Goal: Task Accomplishment & Management: Use online tool/utility

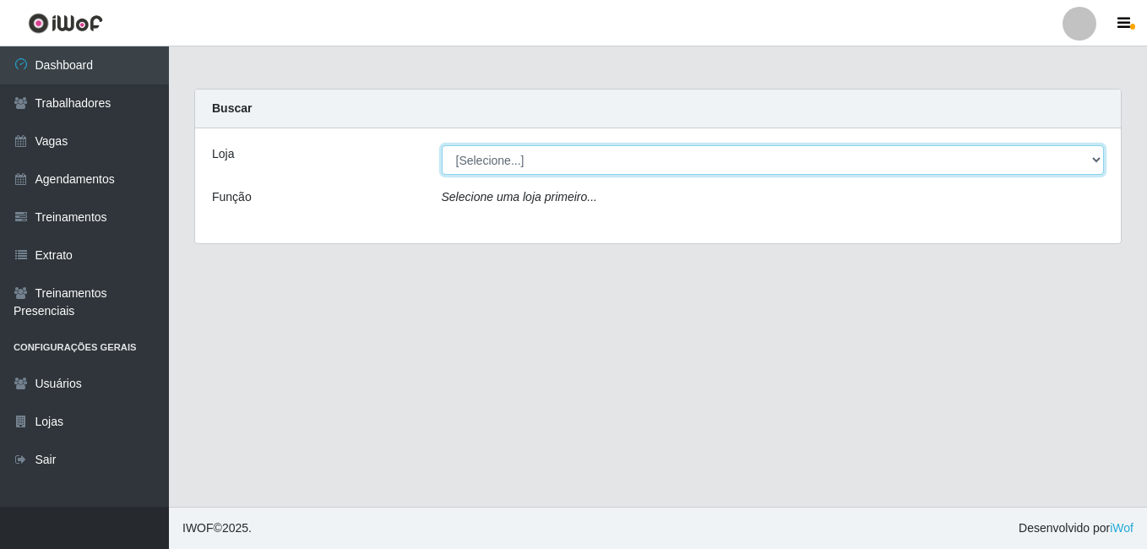
click at [742, 169] on select "[Selecione...] Extremoz Supermercados" at bounding box center [773, 160] width 663 height 30
select select "519"
click at [442, 145] on select "[Selecione...] Extremoz Supermercados" at bounding box center [773, 160] width 663 height 30
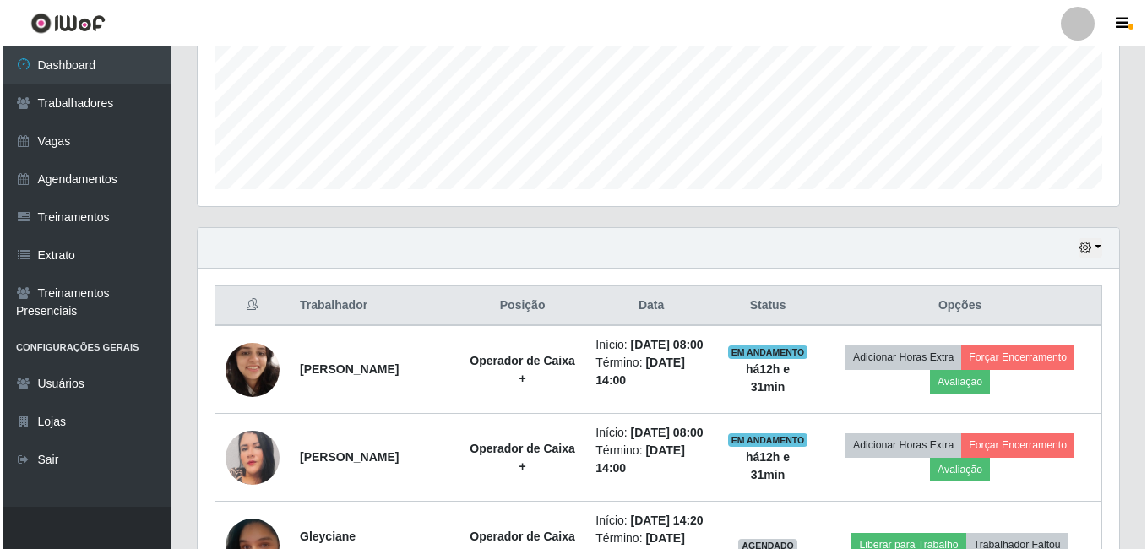
scroll to position [589, 0]
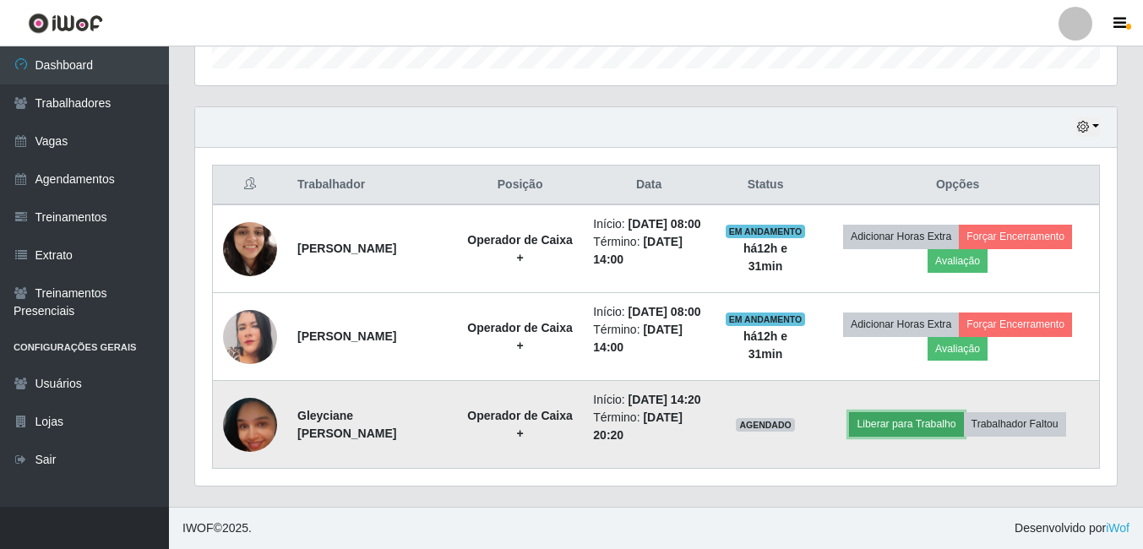
click at [946, 423] on button "Liberar para Trabalho" at bounding box center [906, 424] width 114 height 24
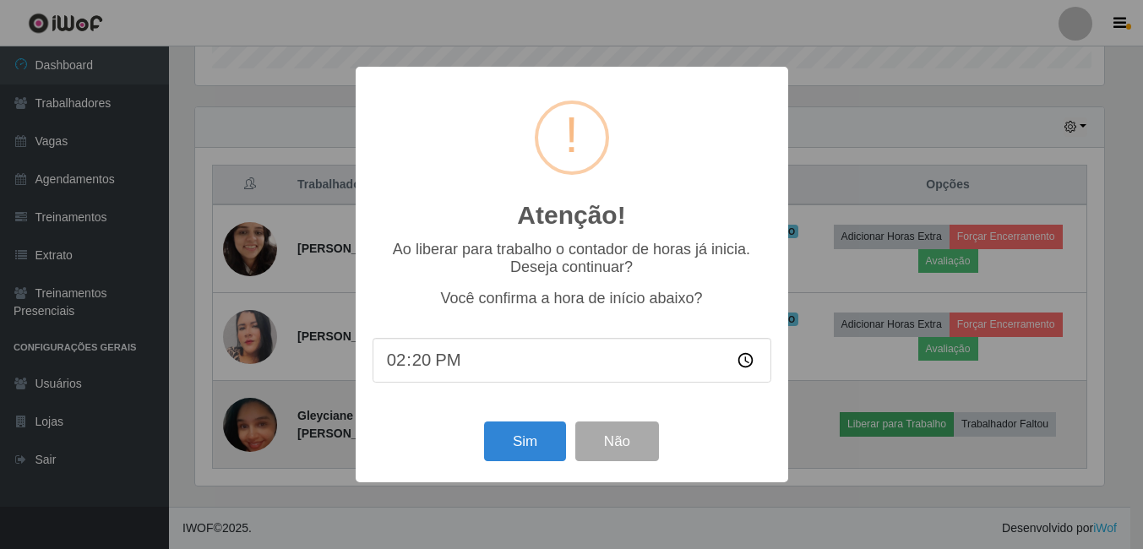
scroll to position [351, 913]
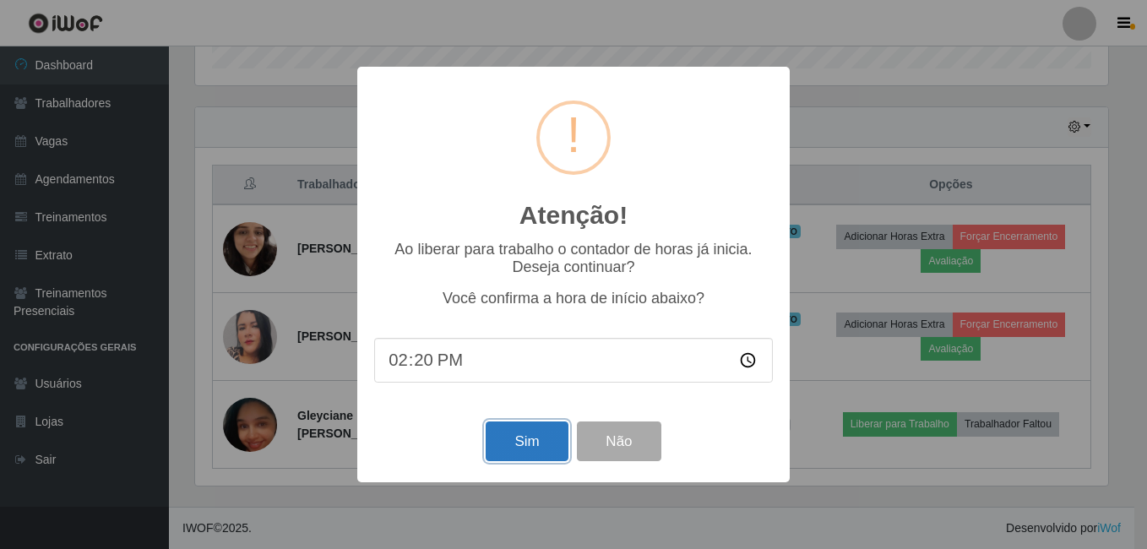
click at [510, 438] on button "Sim" at bounding box center [527, 442] width 82 height 40
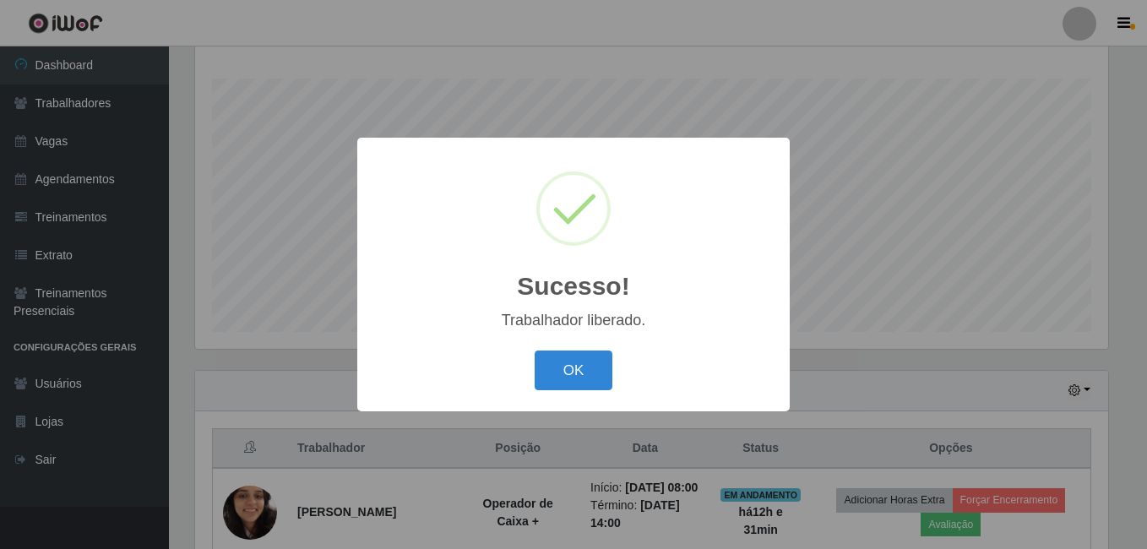
click at [533, 373] on div "OK Cancel" at bounding box center [573, 370] width 399 height 48
click at [574, 357] on button "OK" at bounding box center [574, 371] width 79 height 40
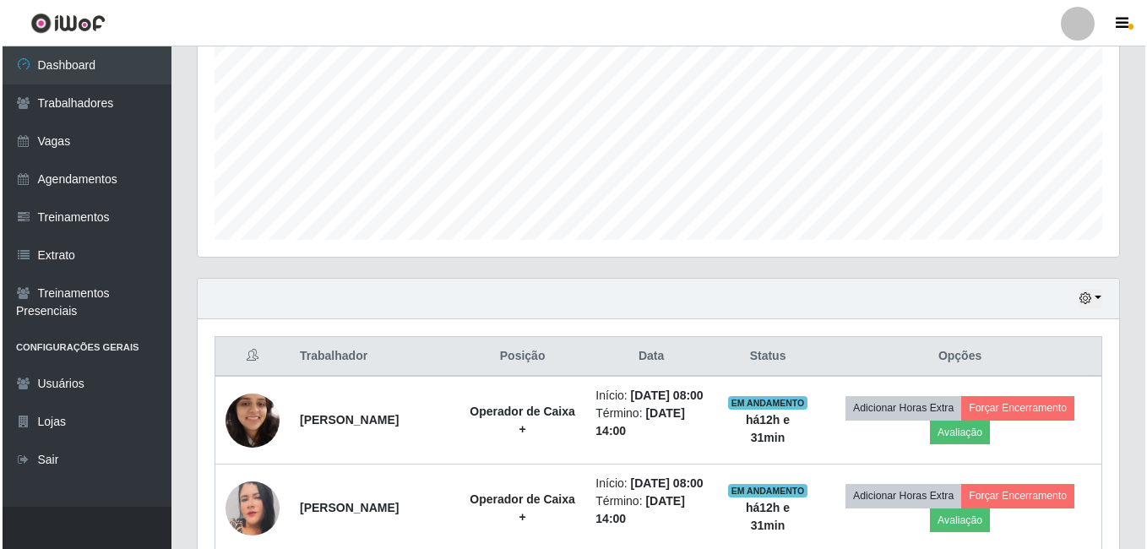
scroll to position [589, 0]
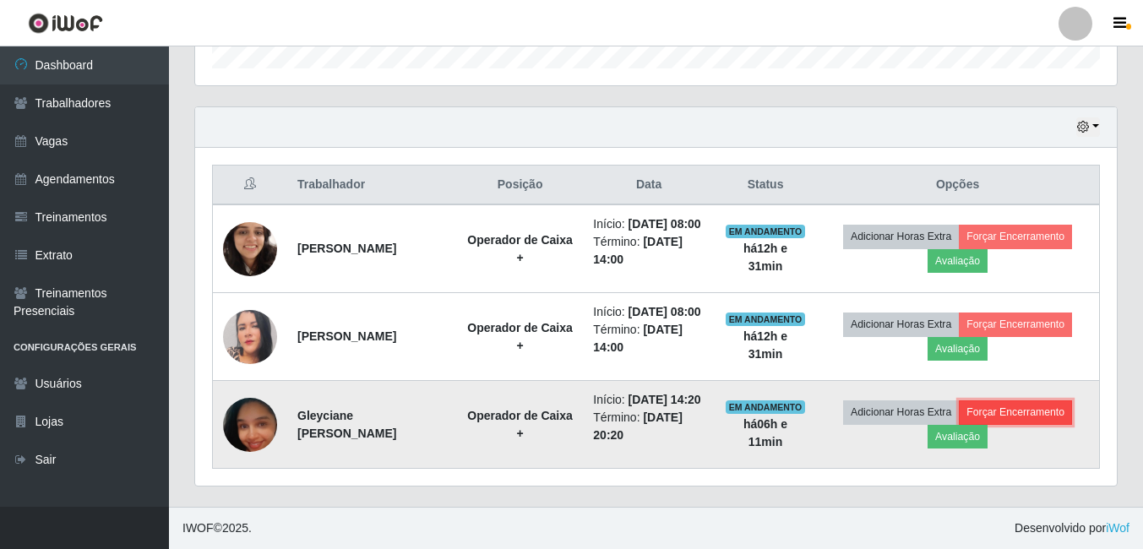
click at [1002, 404] on button "Forçar Encerramento" at bounding box center [1015, 413] width 113 height 24
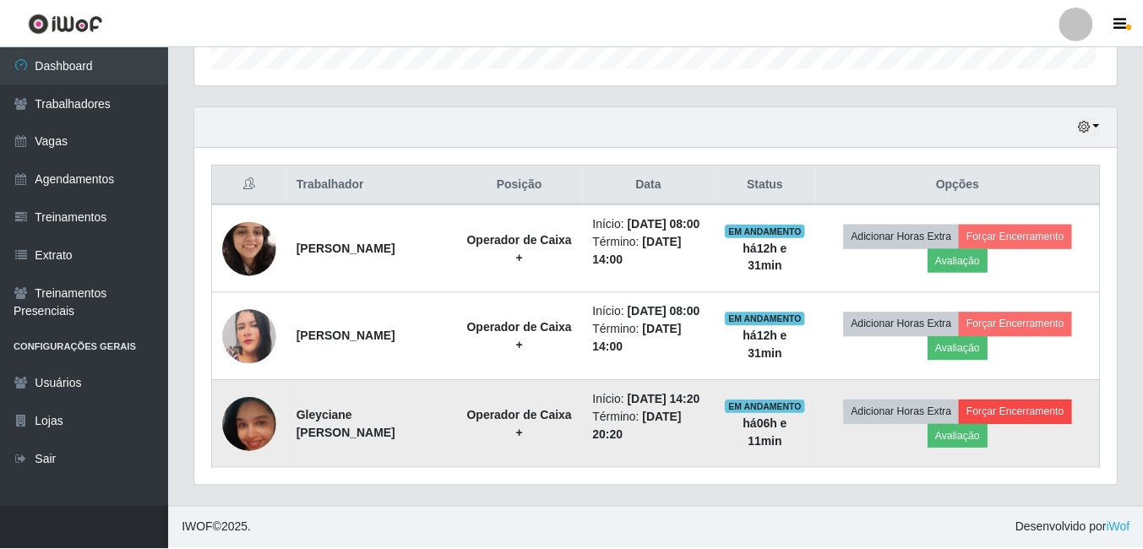
scroll to position [351, 913]
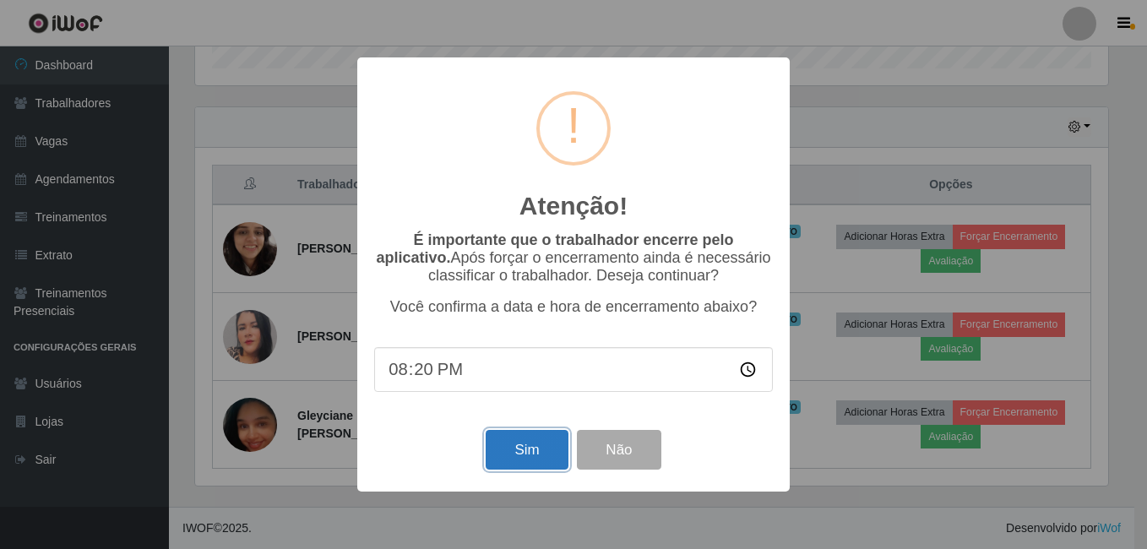
click at [513, 455] on button "Sim" at bounding box center [527, 450] width 82 height 40
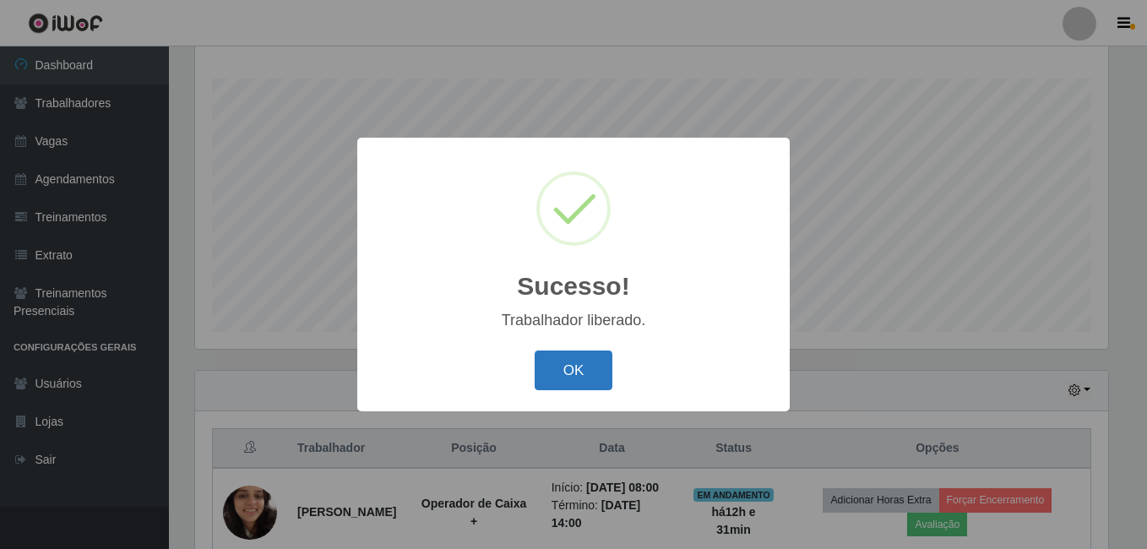
click at [559, 390] on button "OK" at bounding box center [574, 371] width 79 height 40
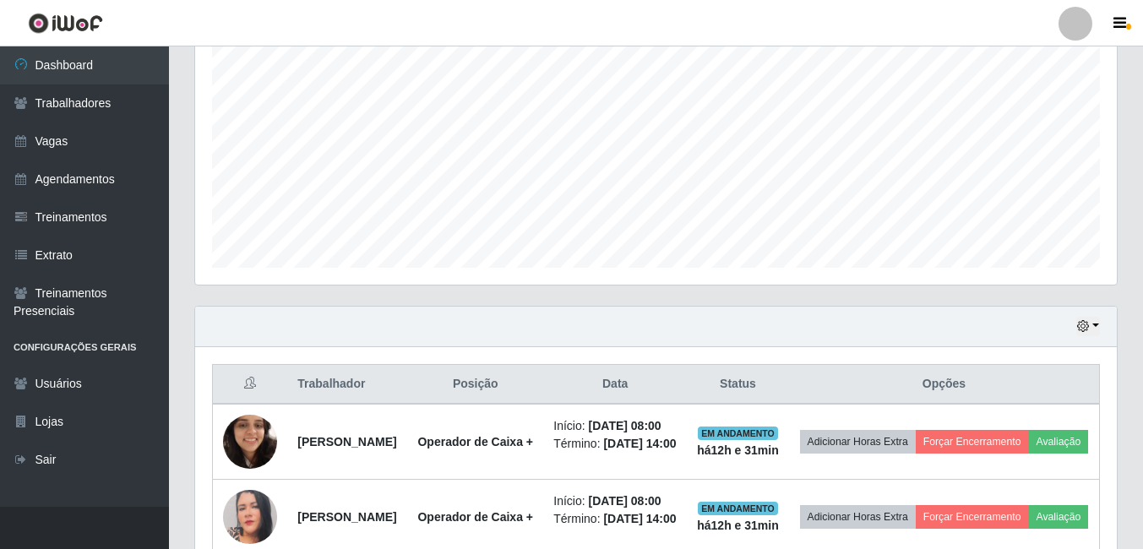
scroll to position [61, 0]
